Goal: Information Seeking & Learning: Learn about a topic

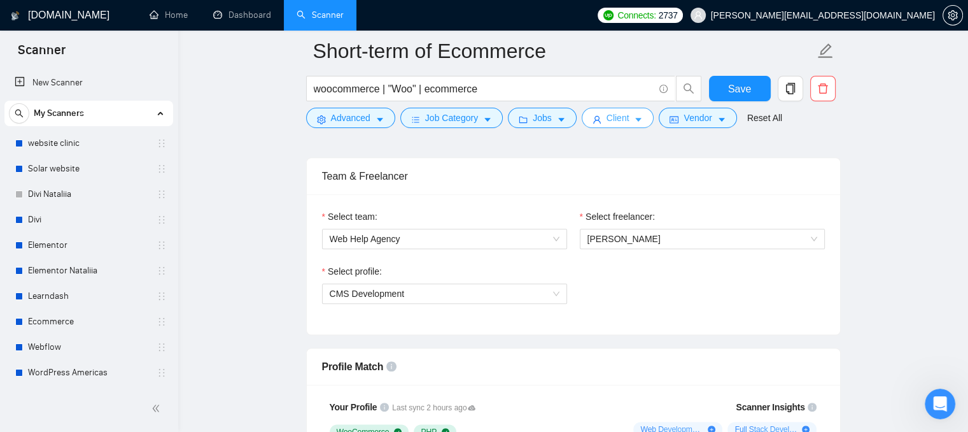
click at [618, 118] on span "Client" at bounding box center [618, 118] width 23 height 14
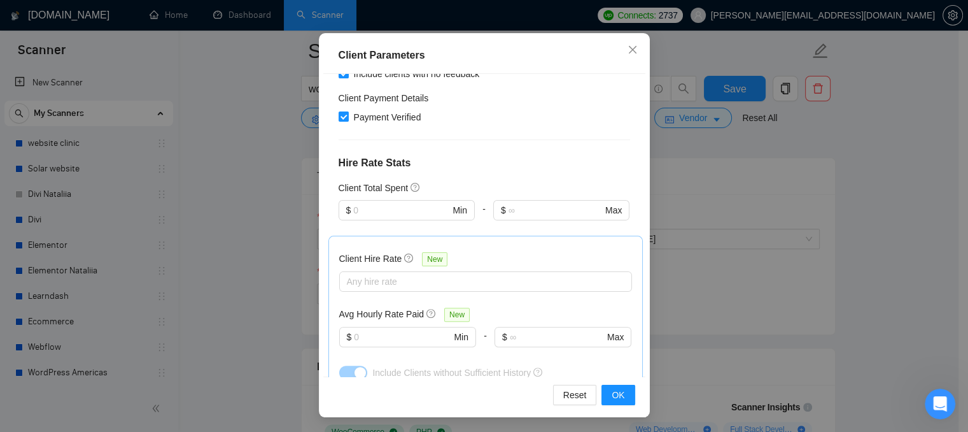
scroll to position [382, 0]
click at [379, 329] on input "text" at bounding box center [402, 336] width 97 height 14
click at [632, 53] on icon "close" at bounding box center [633, 50] width 10 height 10
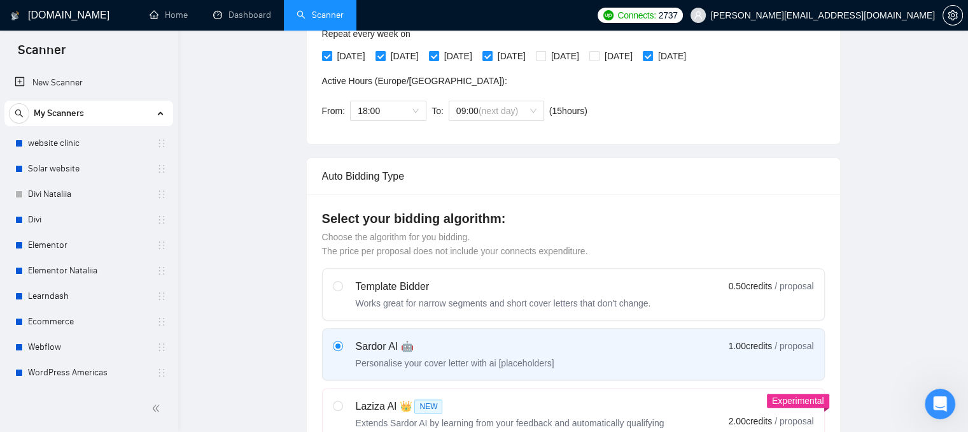
scroll to position [0, 0]
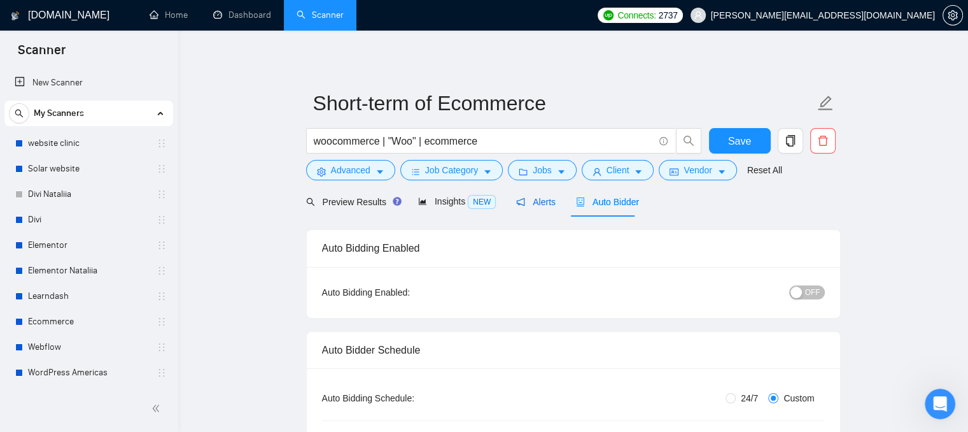
click at [523, 204] on span "Alerts" at bounding box center [535, 202] width 39 height 10
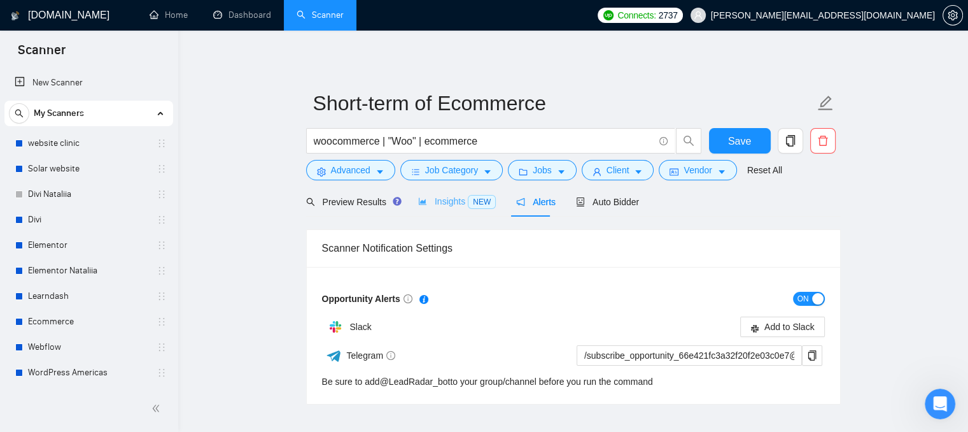
click at [436, 211] on div "Insights NEW" at bounding box center [457, 202] width 78 height 30
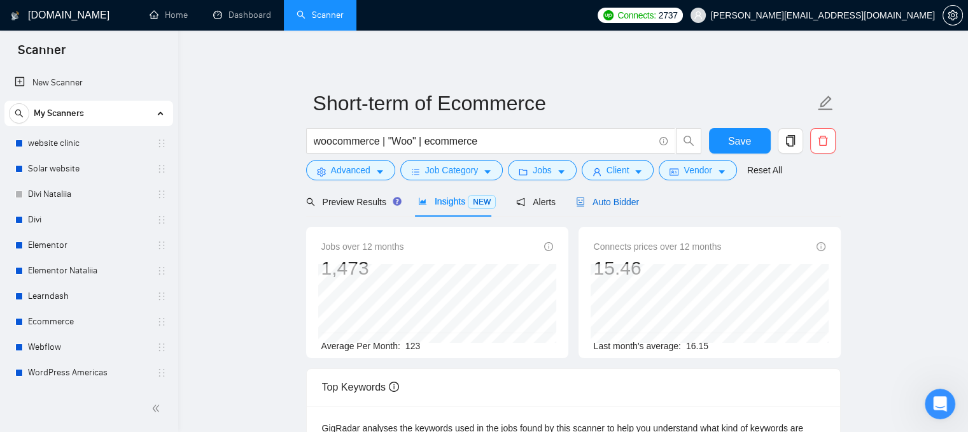
click at [588, 207] on span "Auto Bidder" at bounding box center [607, 202] width 63 height 10
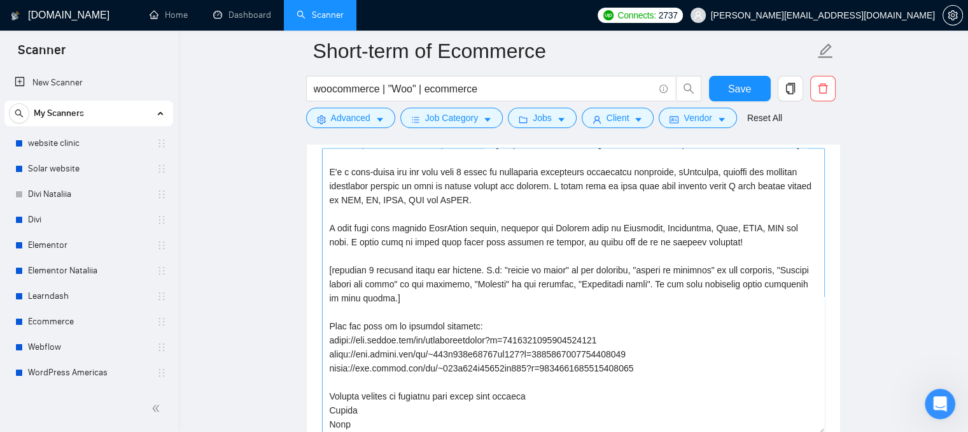
scroll to position [1745, 0]
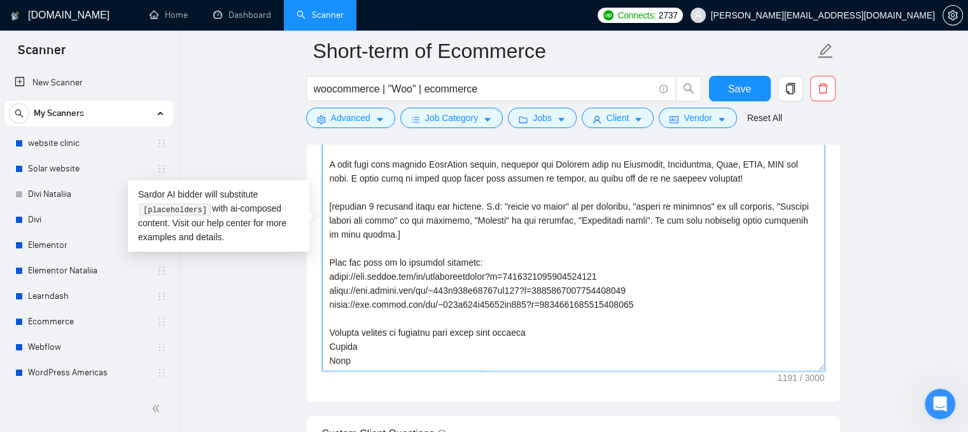
drag, startPoint x: 644, startPoint y: 309, endPoint x: 310, endPoint y: 261, distance: 337.7
click at [310, 261] on div "Cover letter template:" at bounding box center [574, 225] width 534 height 351
click at [362, 246] on textarea "Cover letter template:" at bounding box center [573, 227] width 503 height 287
click at [245, 10] on link "Dashboard" at bounding box center [242, 15] width 58 height 11
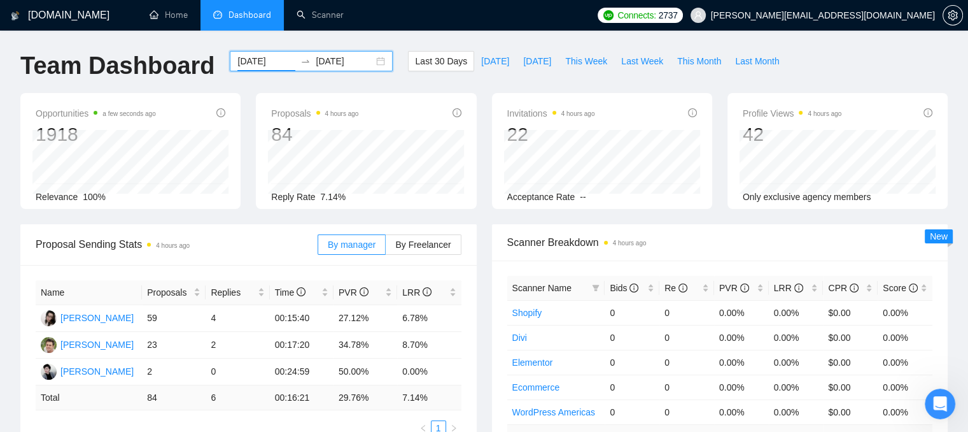
click at [257, 61] on input "[DATE]" at bounding box center [267, 61] width 58 height 14
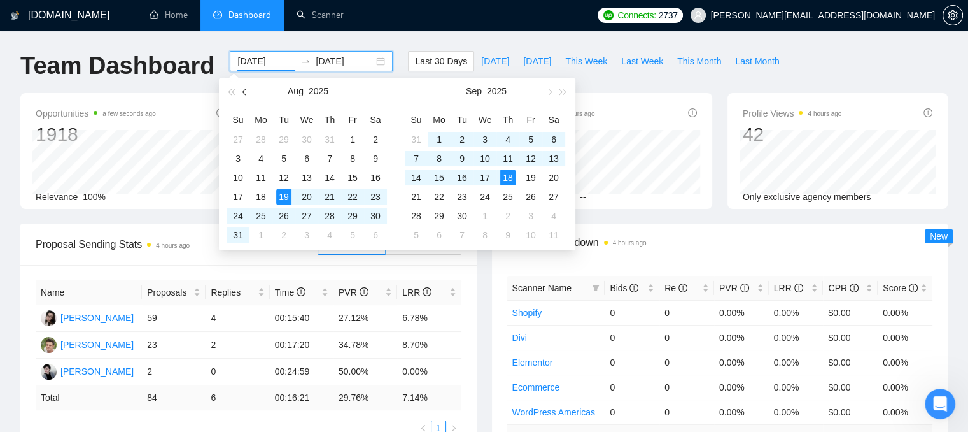
click at [246, 93] on span "button" at bounding box center [246, 92] width 6 height 6
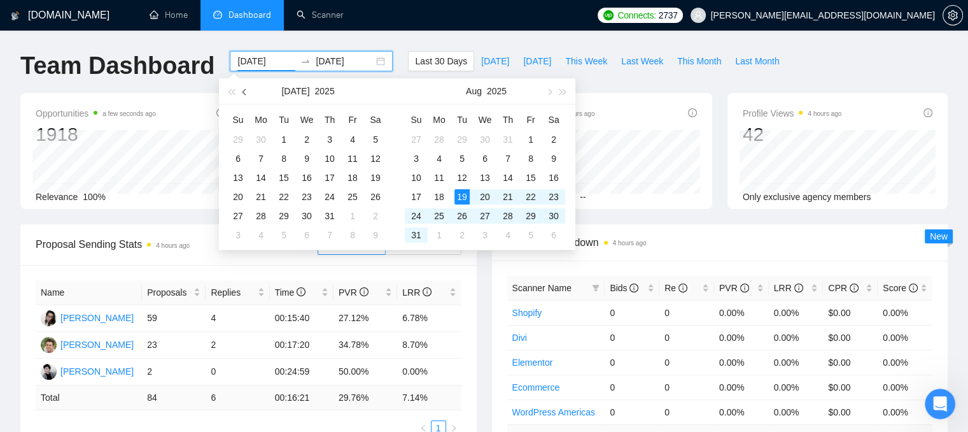
click at [246, 93] on span "button" at bounding box center [246, 92] width 6 height 6
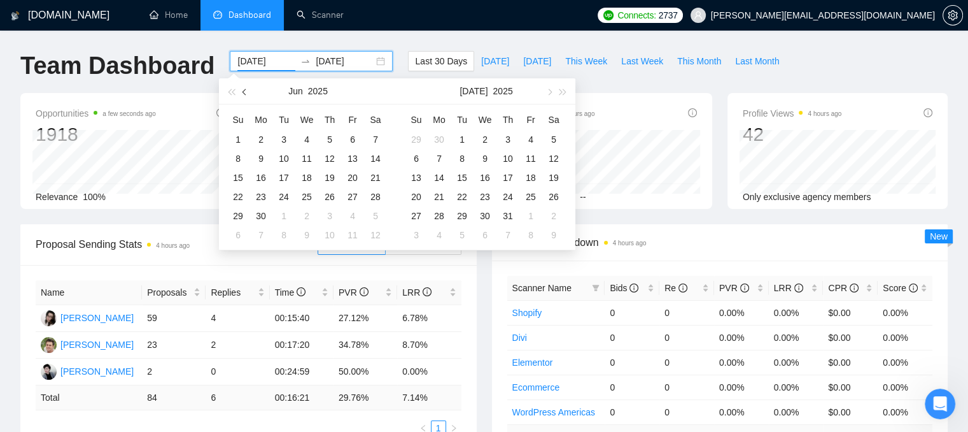
click at [246, 93] on span "button" at bounding box center [246, 92] width 6 height 6
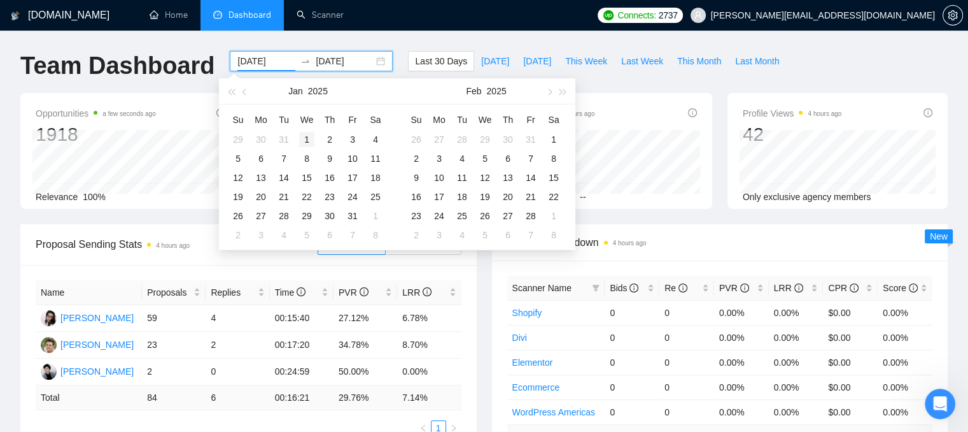
type input "[DATE]"
click at [305, 138] on div "1" at bounding box center [306, 139] width 15 height 15
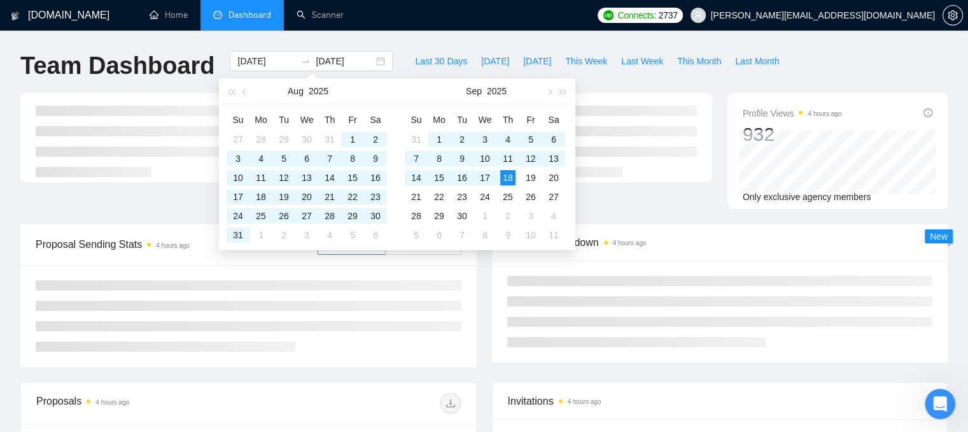
click at [184, 55] on h1 "Team Dashboard" at bounding box center [117, 66] width 194 height 30
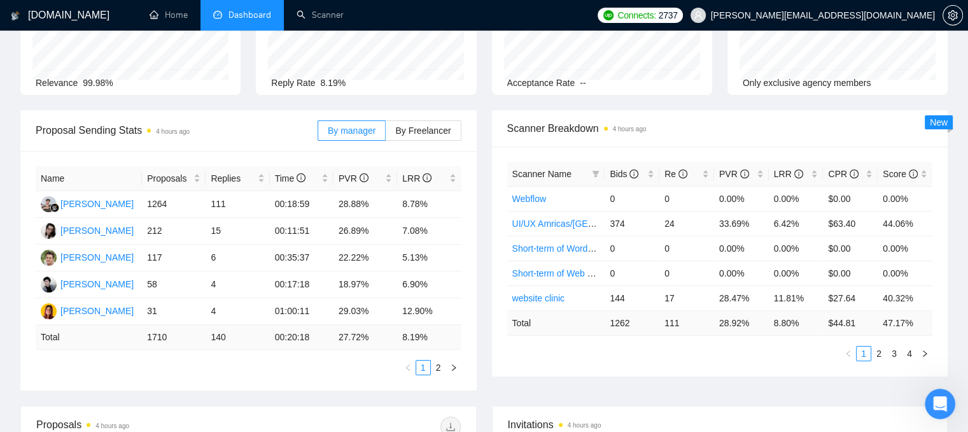
scroll to position [83, 0]
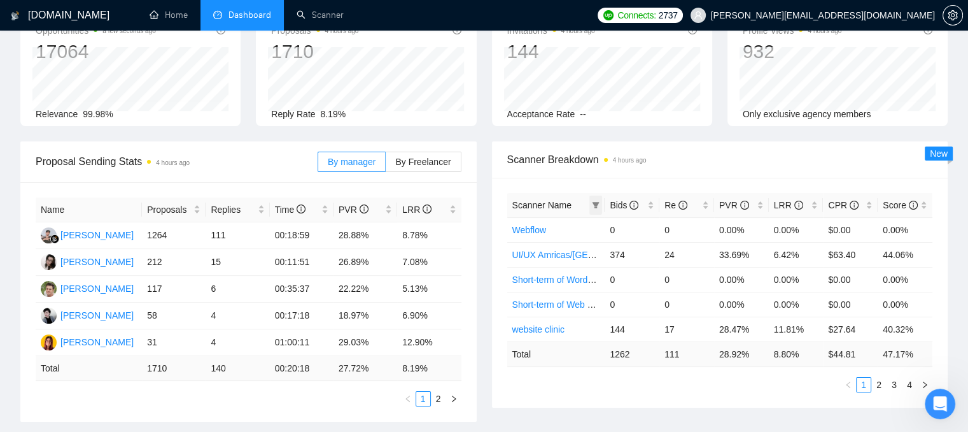
click at [595, 209] on span at bounding box center [596, 204] width 13 height 19
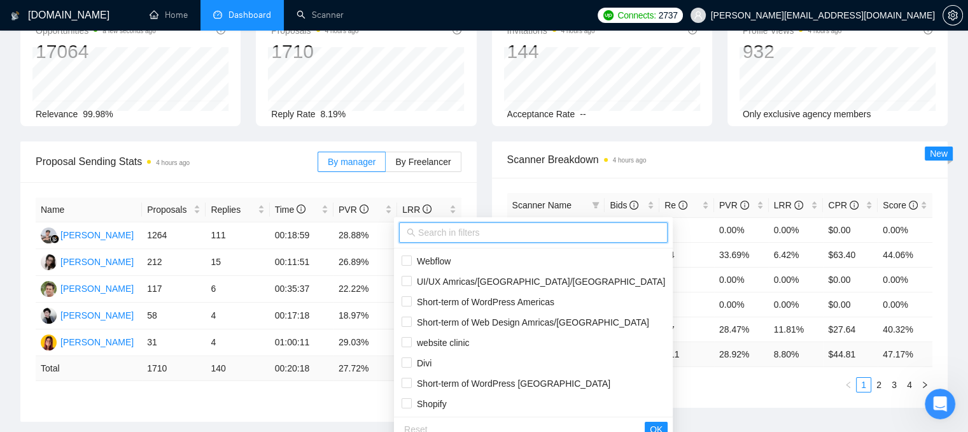
click at [478, 232] on input "text" at bounding box center [539, 232] width 242 height 14
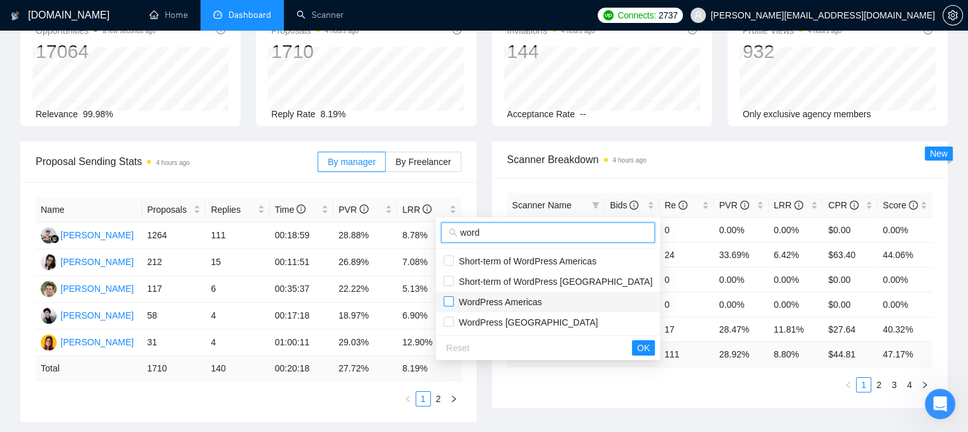
type input "word"
click at [448, 299] on input "checkbox" at bounding box center [449, 301] width 10 height 10
checkbox input "true"
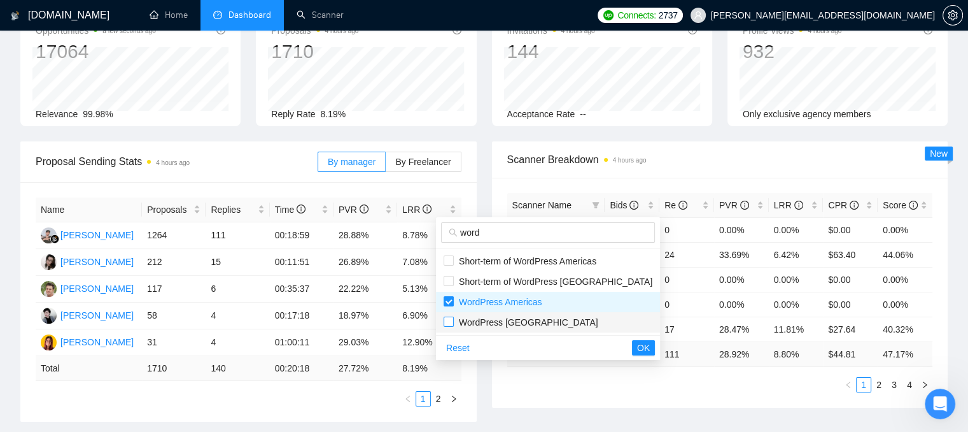
click at [448, 319] on input "checkbox" at bounding box center [449, 321] width 10 height 10
checkbox input "true"
click at [637, 344] on span "OK" at bounding box center [643, 348] width 13 height 14
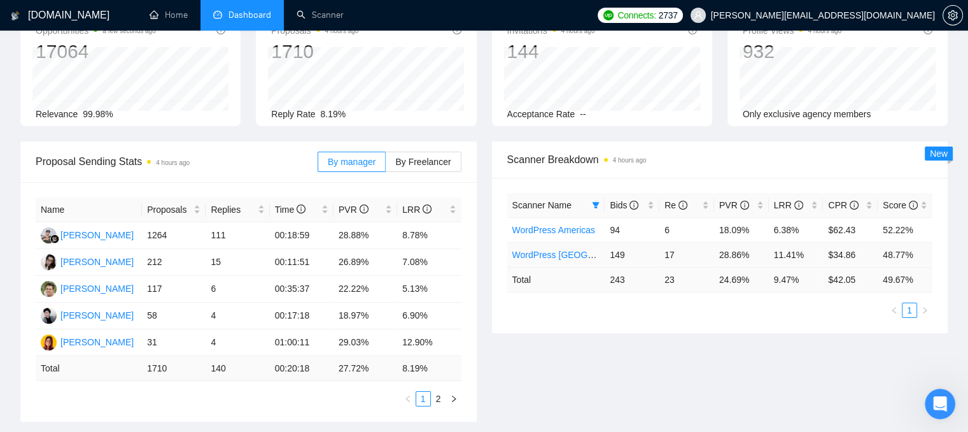
click at [564, 259] on link "WordPress [GEOGRAPHIC_DATA]" at bounding box center [582, 255] width 139 height 10
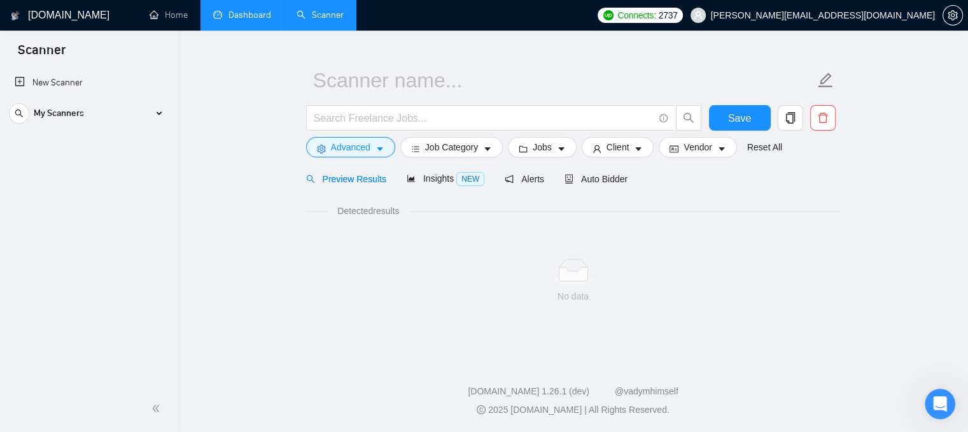
scroll to position [23, 0]
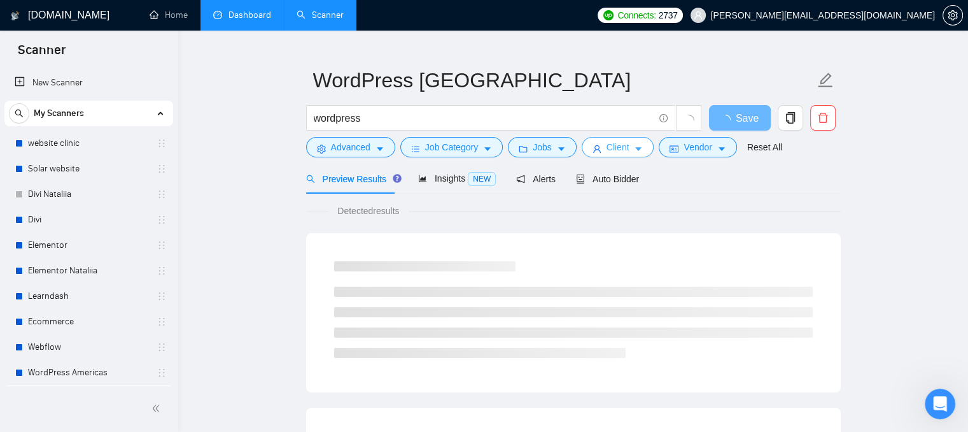
click at [611, 150] on span "Client" at bounding box center [618, 147] width 23 height 14
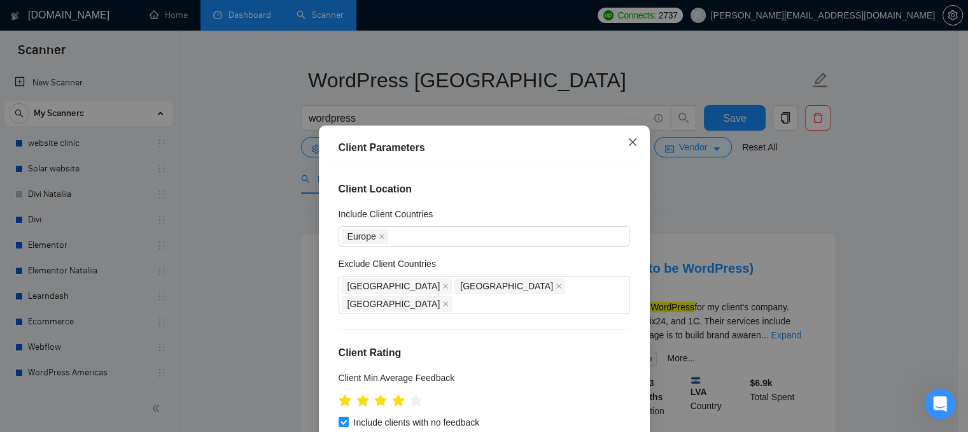
click at [629, 143] on icon "close" at bounding box center [633, 142] width 10 height 10
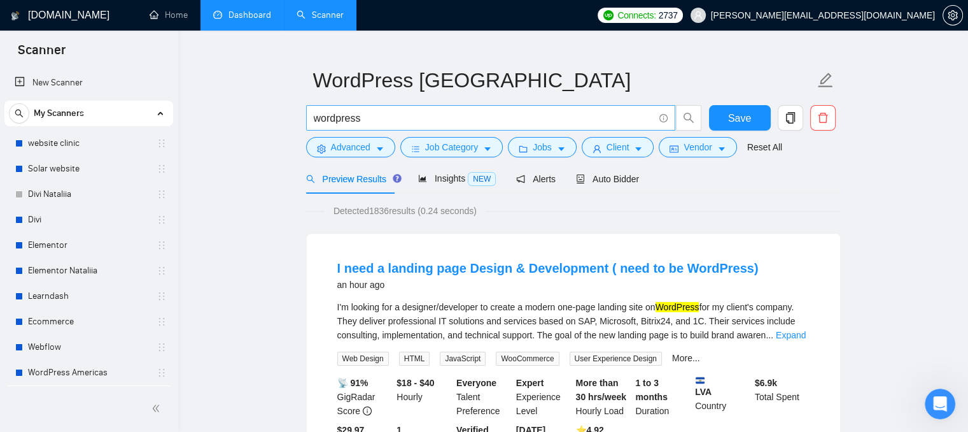
click at [329, 115] on input "wordpress" at bounding box center [484, 118] width 340 height 16
drag, startPoint x: 315, startPoint y: 120, endPoint x: 367, endPoint y: 122, distance: 51.6
click at [367, 122] on input "wordpress" at bounding box center [484, 118] width 340 height 16
click at [932, 401] on icon "Open Intercom Messenger" at bounding box center [938, 402] width 21 height 21
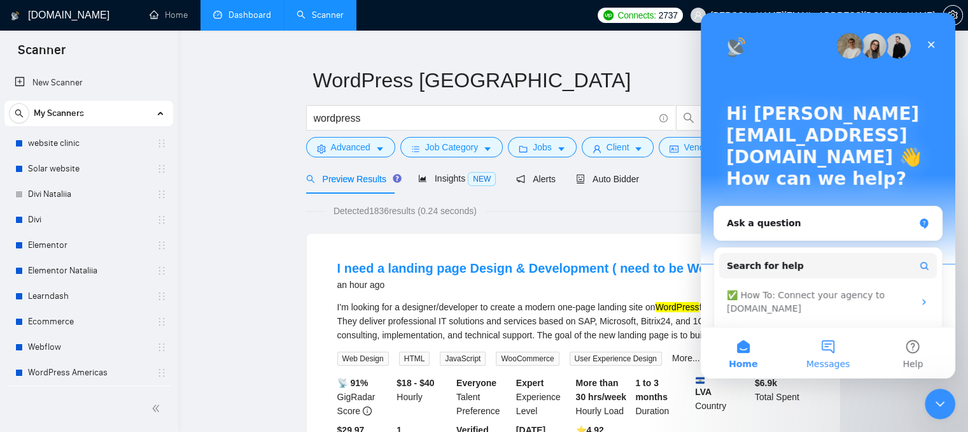
click at [836, 352] on button "Messages" at bounding box center [828, 352] width 85 height 51
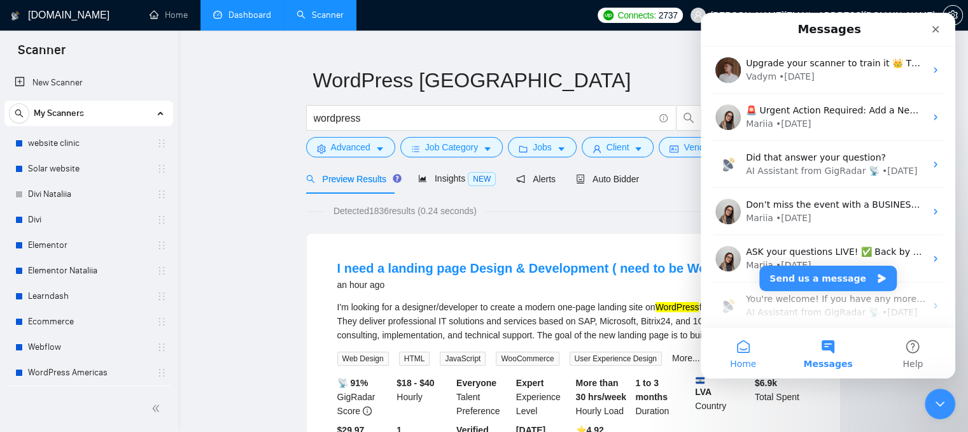
click at [738, 347] on button "Home" at bounding box center [743, 352] width 85 height 51
